Goal: Task Accomplishment & Management: Manage account settings

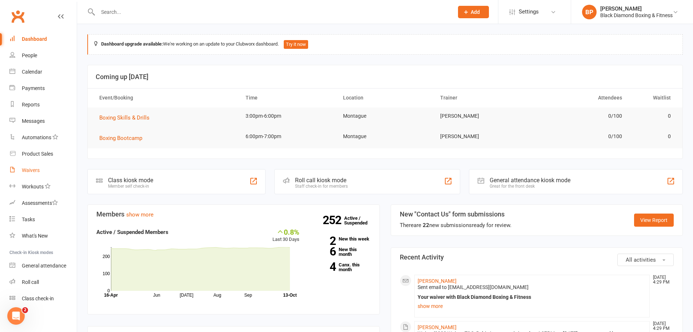
click at [37, 170] on div "Waivers" at bounding box center [31, 170] width 18 height 6
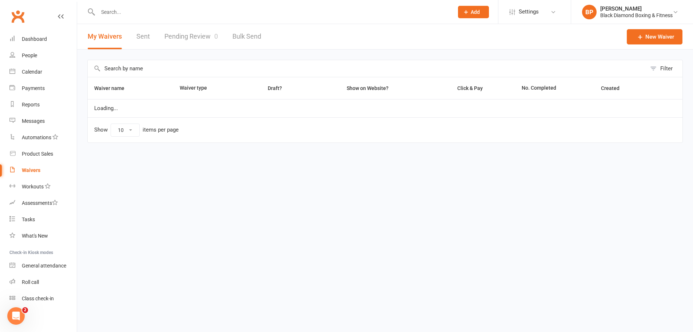
select select "50"
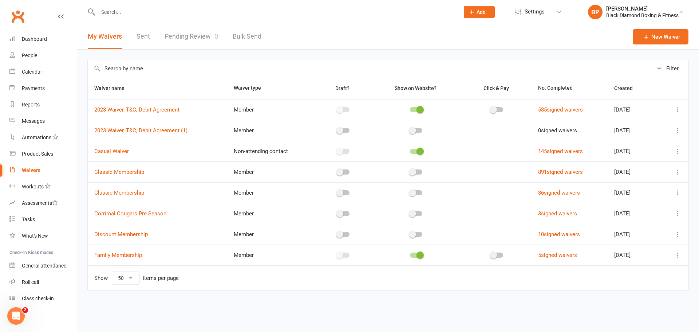
click at [519, 144] on td at bounding box center [497, 150] width 70 height 21
click at [240, 12] on input "text" at bounding box center [275, 12] width 358 height 10
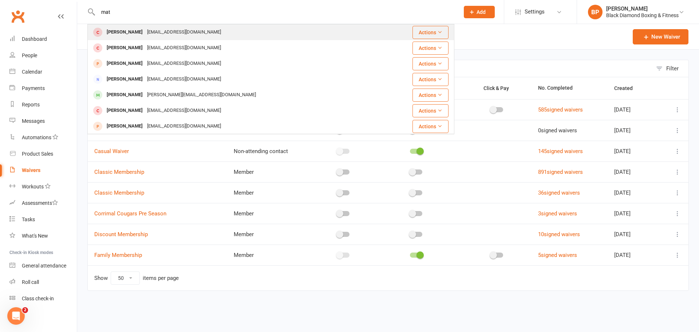
type input "mat"
click at [172, 33] on div "[EMAIL_ADDRESS][DOMAIN_NAME]" at bounding box center [184, 32] width 78 height 11
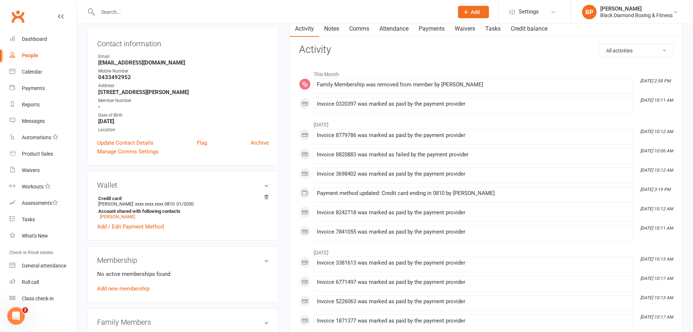
scroll to position [73, 0]
click at [129, 217] on link "[PERSON_NAME]" at bounding box center [117, 215] width 35 height 5
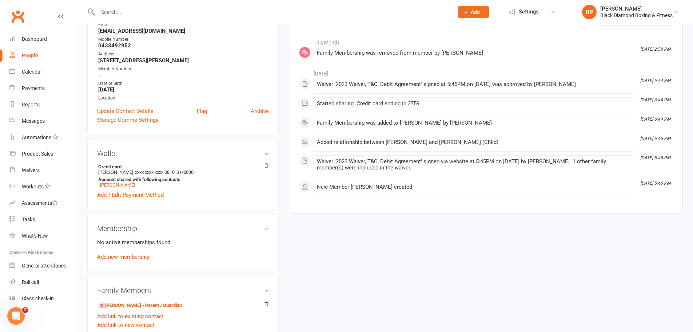
scroll to position [146, 0]
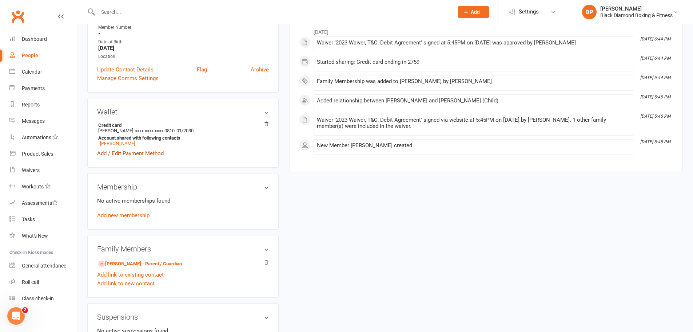
click at [150, 154] on link "Add / Edit Payment Method" at bounding box center [130, 153] width 67 height 9
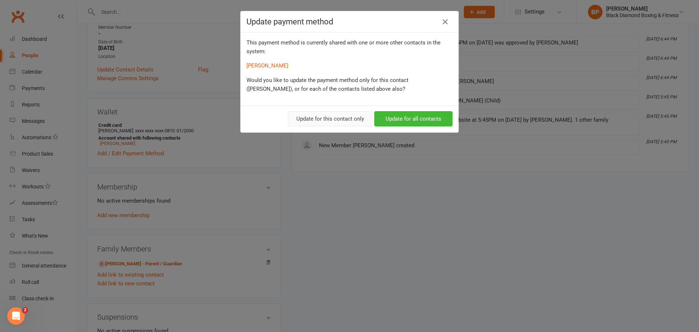
click at [357, 118] on button "Update for this contact only" at bounding box center [330, 118] width 84 height 15
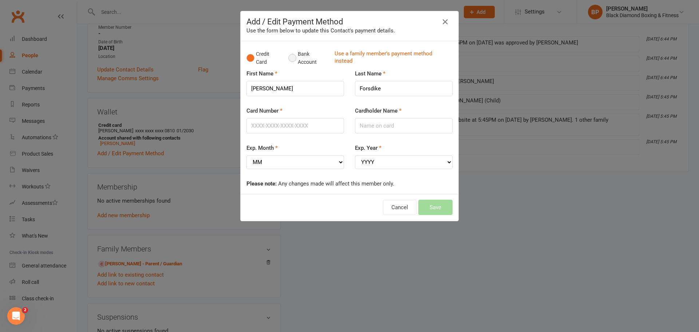
click at [293, 56] on button "Bank Account" at bounding box center [308, 58] width 40 height 22
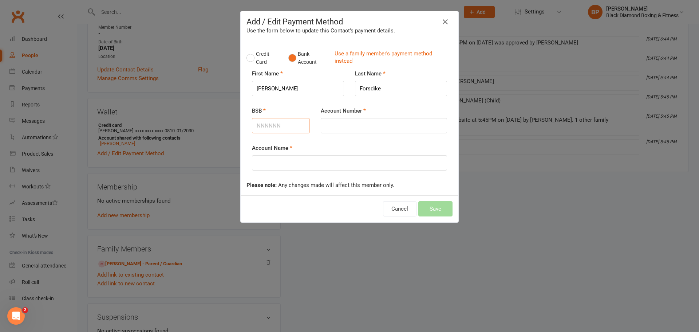
click at [286, 127] on input "BSB" at bounding box center [281, 125] width 58 height 15
type input "313140"
click at [339, 126] on input "Account Number" at bounding box center [384, 125] width 126 height 15
drag, startPoint x: 331, startPoint y: 126, endPoint x: 340, endPoint y: 127, distance: 8.4
click at [340, 127] on input "12153432" at bounding box center [384, 125] width 126 height 15
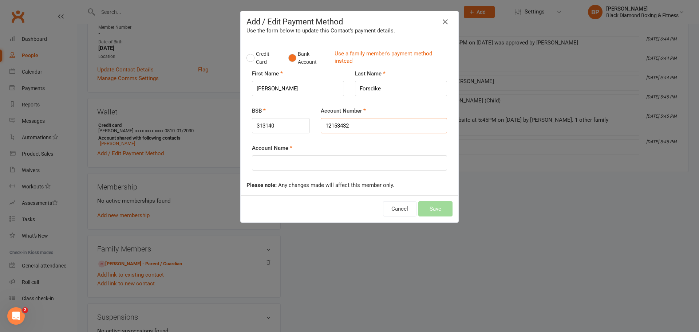
type input "12153432"
drag, startPoint x: 387, startPoint y: 86, endPoint x: 354, endPoint y: 90, distance: 33.3
click at [355, 90] on input "Forsdike" at bounding box center [401, 88] width 92 height 15
click at [338, 162] on input "Account Name" at bounding box center [349, 162] width 195 height 15
paste input "Forsdike"
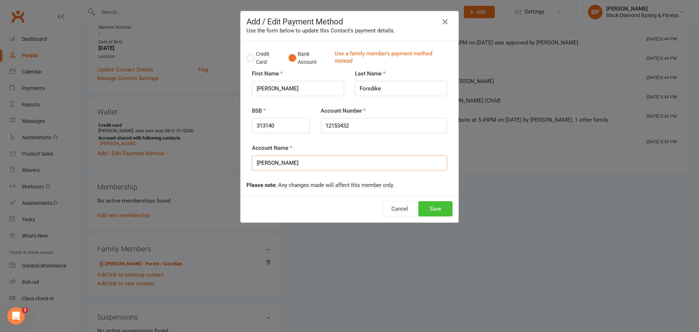
type input "[PERSON_NAME]"
click at [429, 208] on button "Save" at bounding box center [435, 208] width 34 height 15
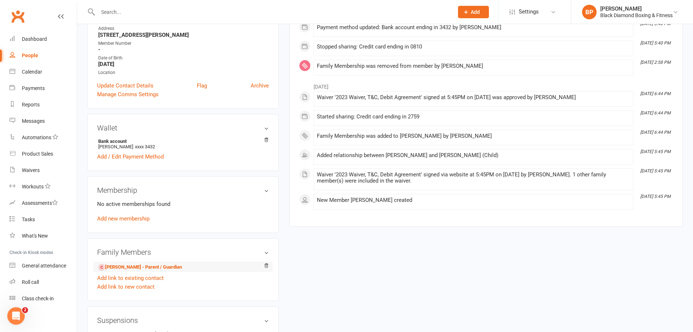
scroll to position [182, 0]
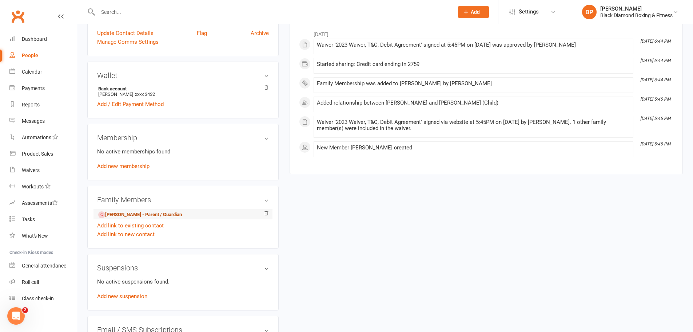
click at [141, 211] on link "[PERSON_NAME] - Parent / Guardian" at bounding box center [140, 215] width 84 height 8
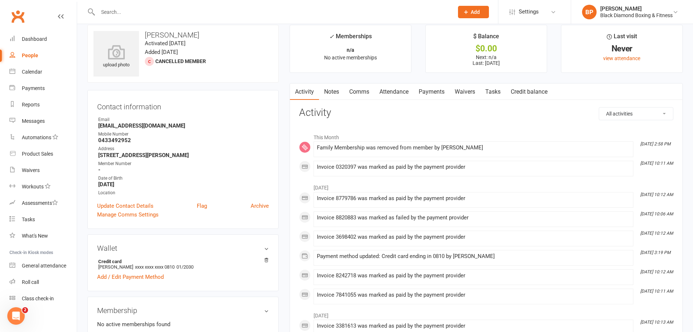
scroll to position [182, 0]
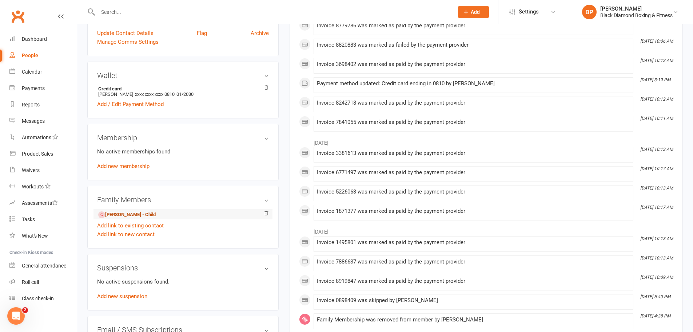
click at [136, 211] on link "[PERSON_NAME] - Child" at bounding box center [127, 215] width 58 height 8
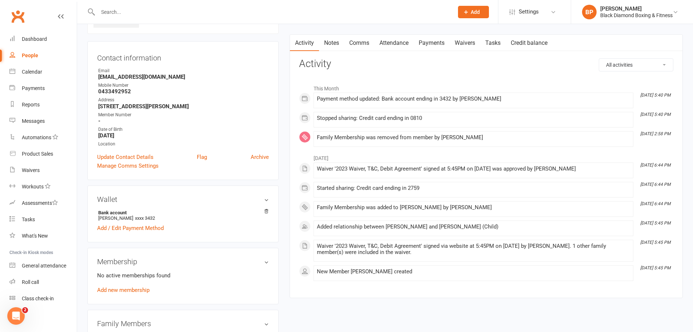
scroll to position [146, 0]
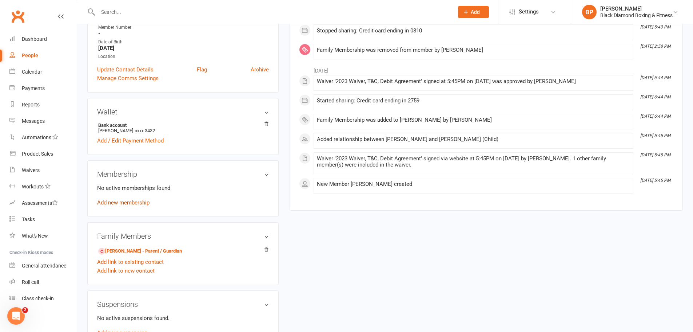
click at [132, 204] on link "Add new membership" at bounding box center [123, 202] width 52 height 7
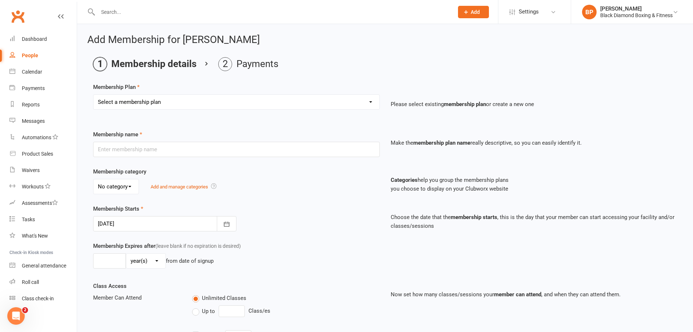
click at [316, 102] on select "Select a membership plan Create new Membership Plan Classic Membership U18/O55/…" at bounding box center [237, 102] width 286 height 15
select select "1"
click at [94, 95] on select "Select a membership plan Create new Membership Plan Classic Membership U18/O55/…" at bounding box center [237, 102] width 286 height 15
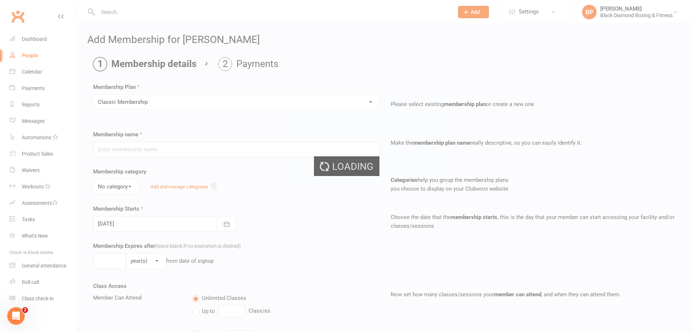
type input "Classic Membership"
select select "0"
type input "0"
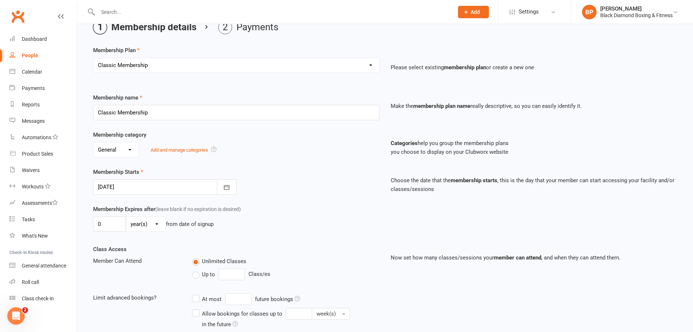
scroll to position [131, 0]
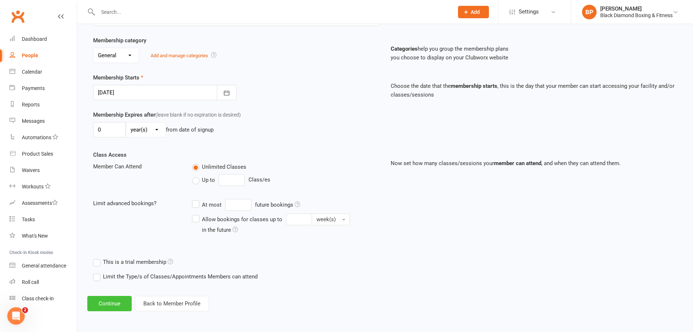
click at [110, 304] on button "Continue" at bounding box center [109, 303] width 44 height 15
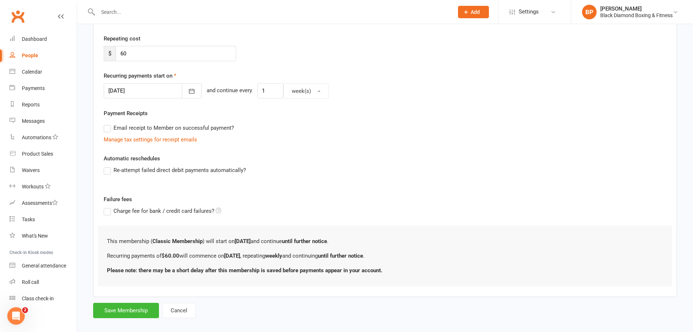
scroll to position [0, 0]
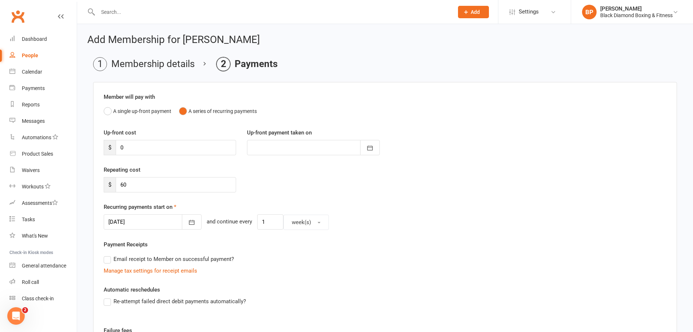
click at [181, 230] on div "Member will pay with A single up-front payment A series of recurring payments U…" at bounding box center [385, 255] width 584 height 346
click at [182, 226] on button "button" at bounding box center [192, 221] width 20 height 15
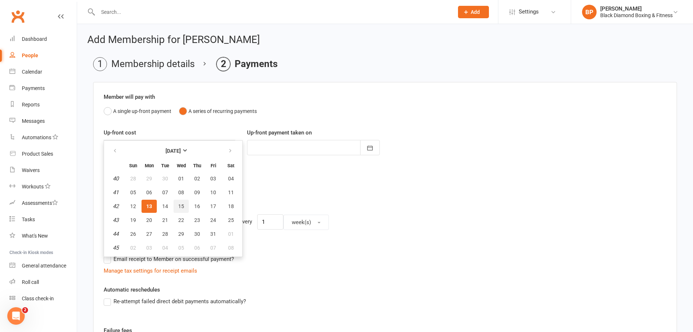
click at [177, 207] on button "15" at bounding box center [181, 205] width 15 height 13
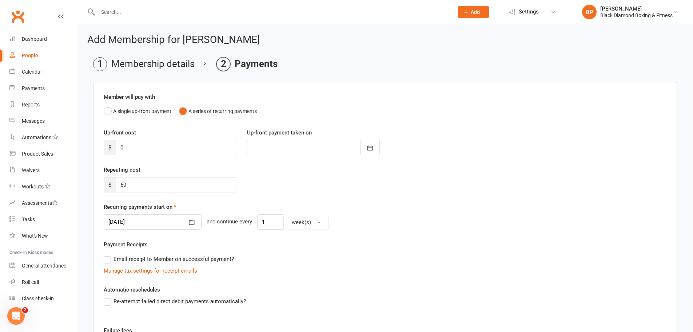
type input "[DATE]"
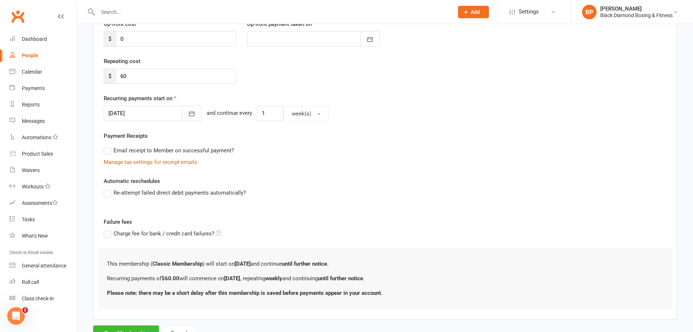
scroll to position [139, 0]
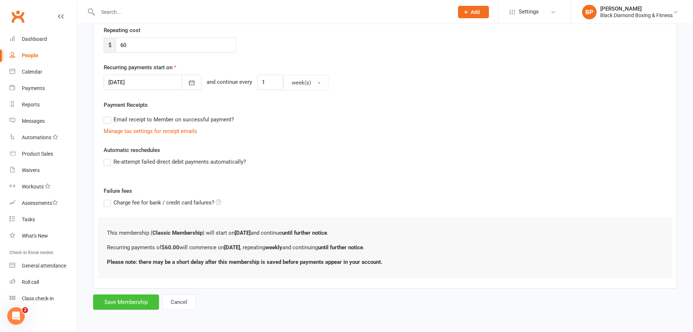
click at [140, 301] on button "Save Membership" at bounding box center [126, 301] width 66 height 15
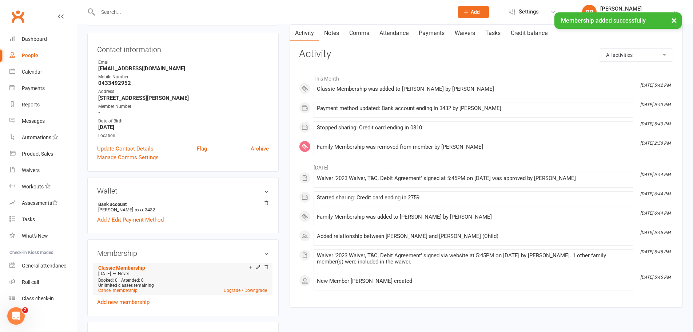
scroll to position [146, 0]
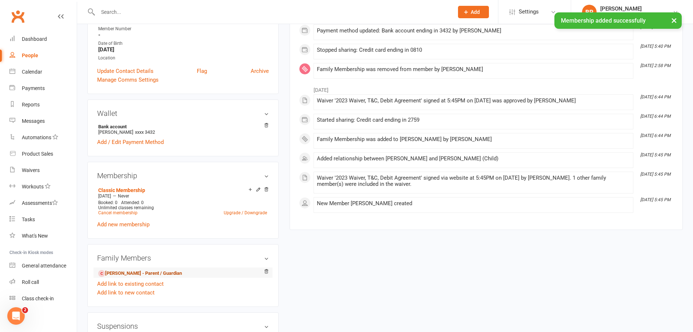
click at [152, 274] on link "[PERSON_NAME] - Parent / Guardian" at bounding box center [140, 273] width 84 height 8
